Goal: Navigation & Orientation: Find specific page/section

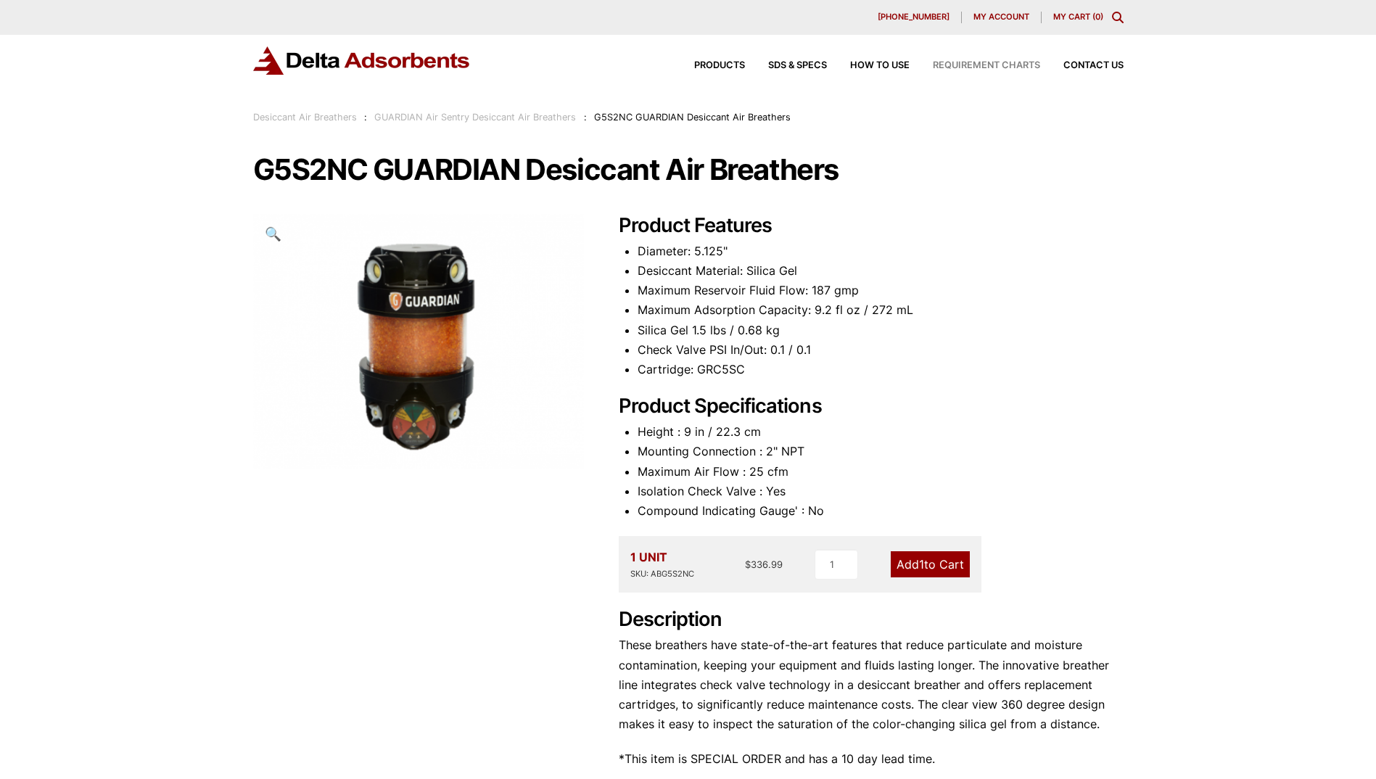
click at [993, 66] on span "Requirement Charts" at bounding box center [986, 65] width 107 height 9
click at [792, 62] on span "SDS & SPECS" at bounding box center [797, 65] width 59 height 9
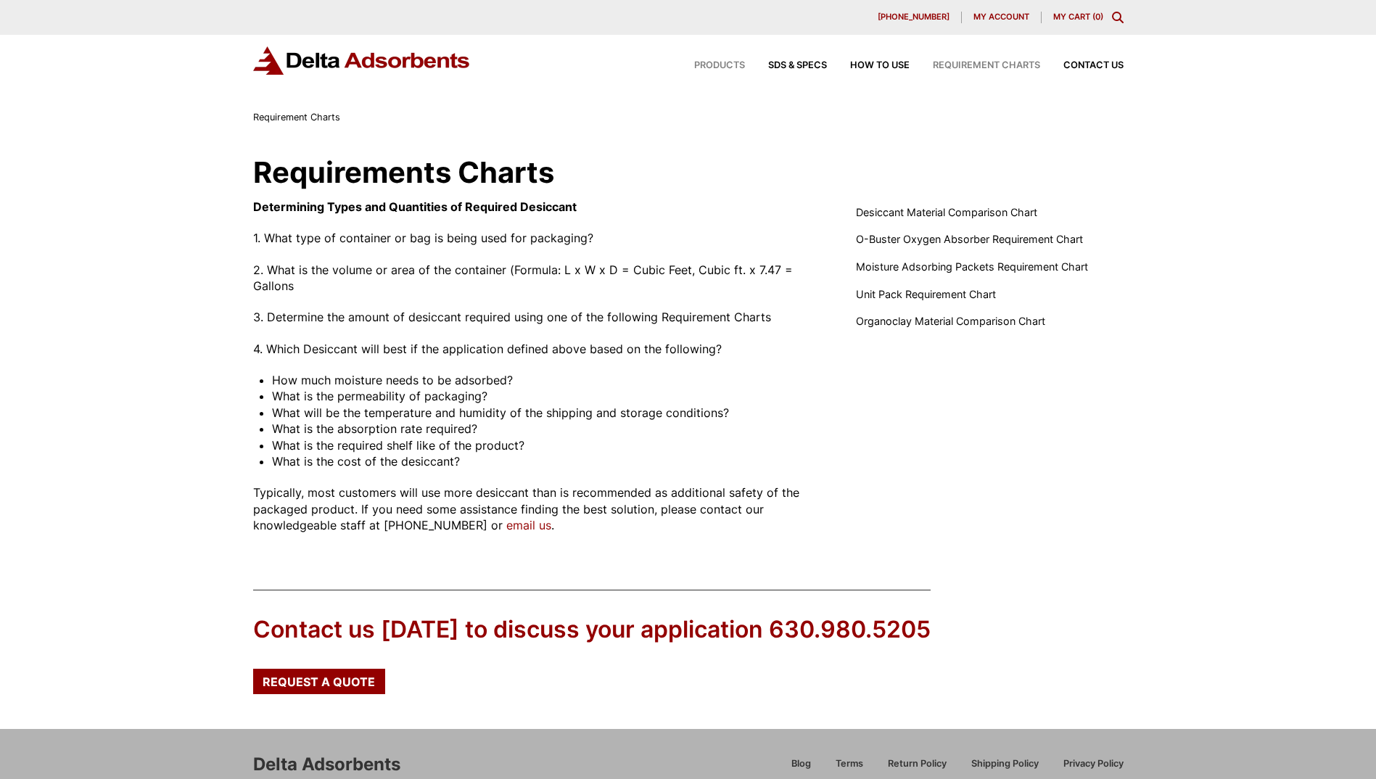
click at [731, 65] on span "Products" at bounding box center [719, 65] width 51 height 9
